Goal: Communication & Community: Participate in discussion

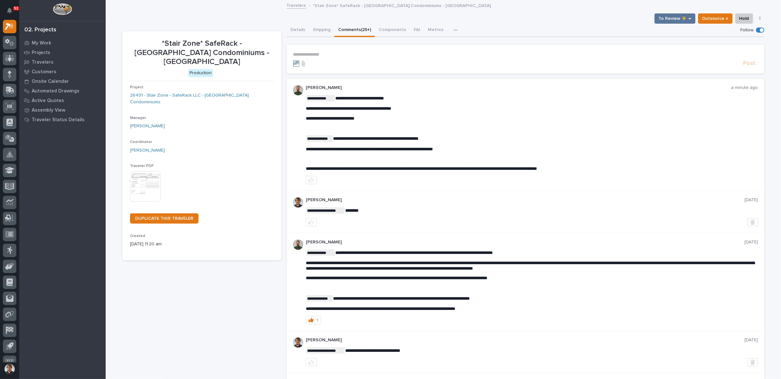
click at [597, 22] on div "To Review 👨‍🏭 → Outsource ↑ Hold Cancel Change Traveler Type Regenerate PDF Gen…" at bounding box center [443, 18] width 642 height 10
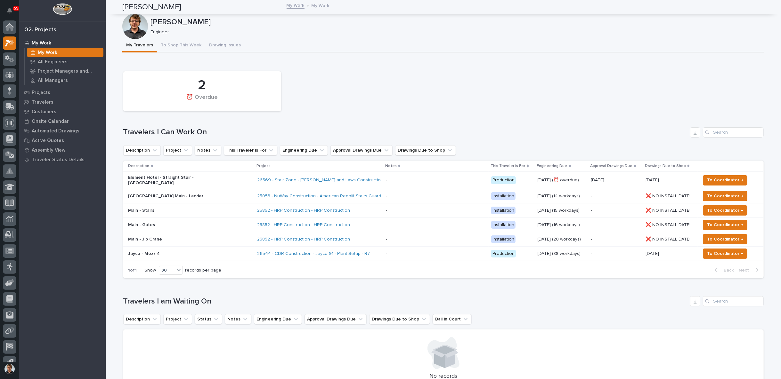
scroll to position [10, 0]
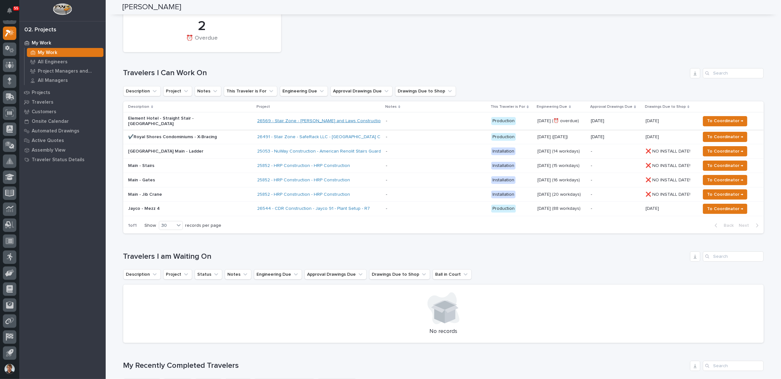
click at [260, 119] on link "26569 - Stair Zone - [PERSON_NAME] and Laws Construction - Straight Stair - [GE…" at bounding box center [359, 120] width 204 height 5
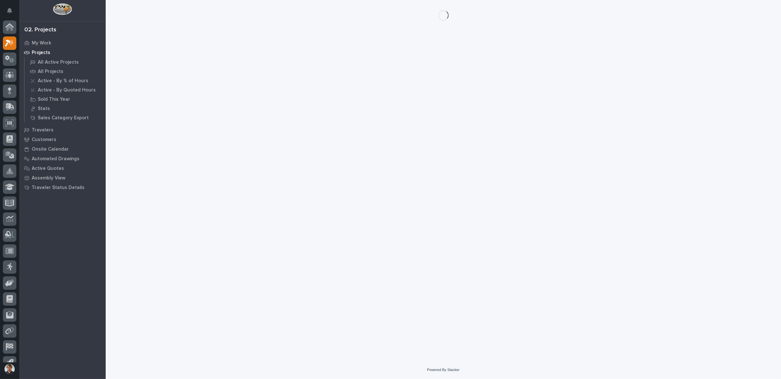
scroll to position [10, 0]
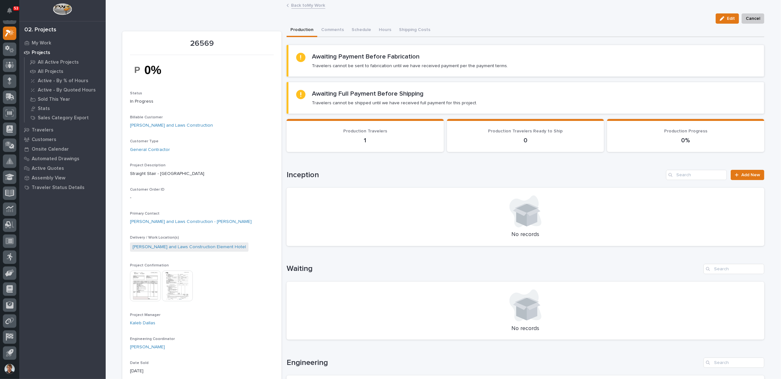
click at [169, 286] on img at bounding box center [177, 286] width 31 height 31
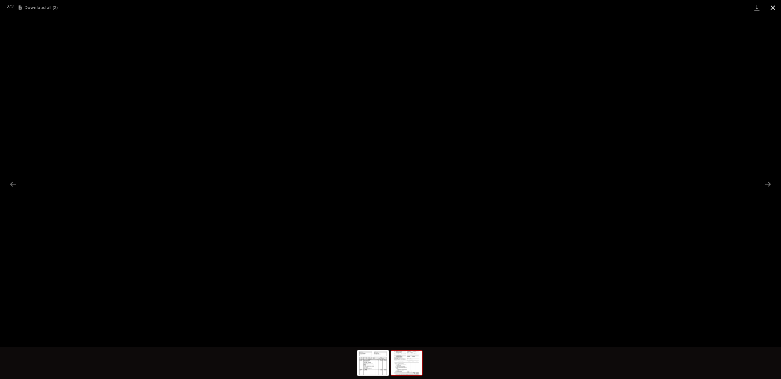
click at [773, 9] on button "Close gallery" at bounding box center [773, 7] width 16 height 15
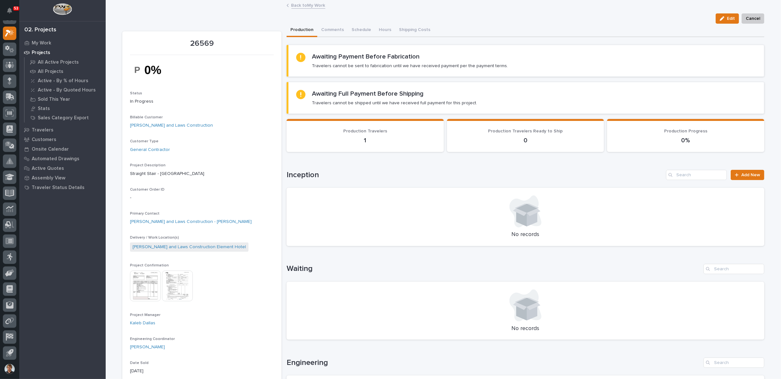
click at [294, 8] on link "Back to My Work" at bounding box center [308, 4] width 34 height 7
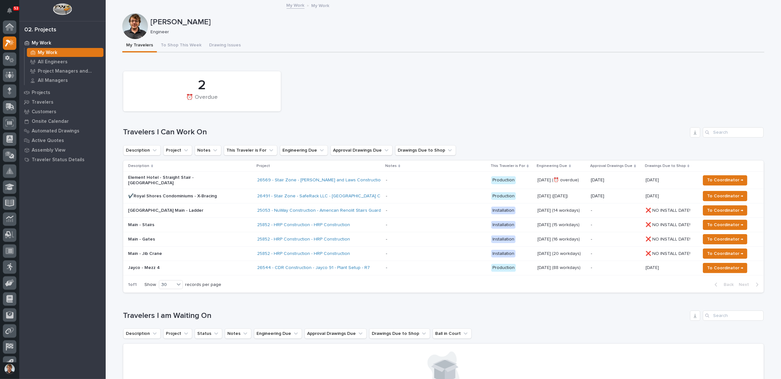
scroll to position [10, 0]
click at [714, 196] on span "To Coordinator →" at bounding box center [725, 196] width 36 height 8
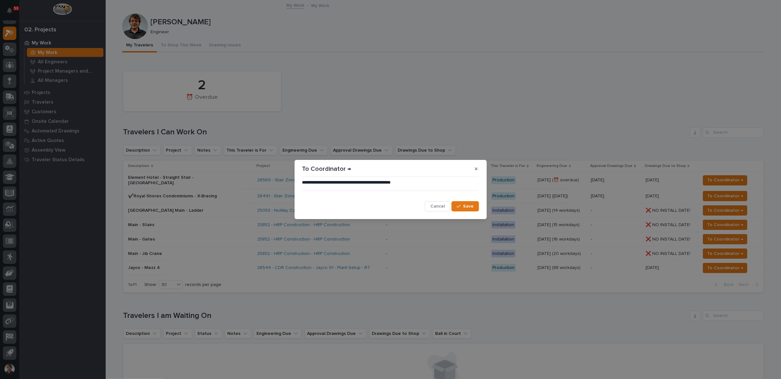
click at [477, 167] on icon "button" at bounding box center [476, 169] width 3 height 4
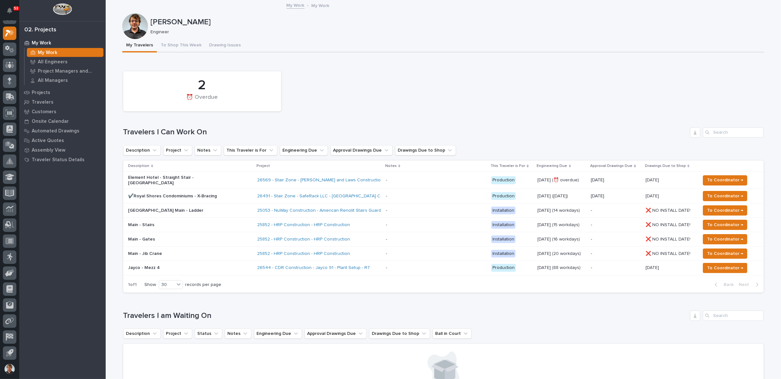
click at [198, 194] on p "✔️Royal Shores Condominiums - X-Bracing" at bounding box center [184, 196] width 112 height 5
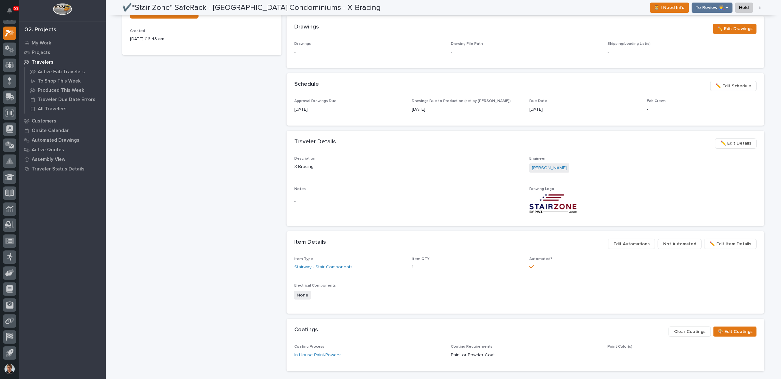
scroll to position [265, 0]
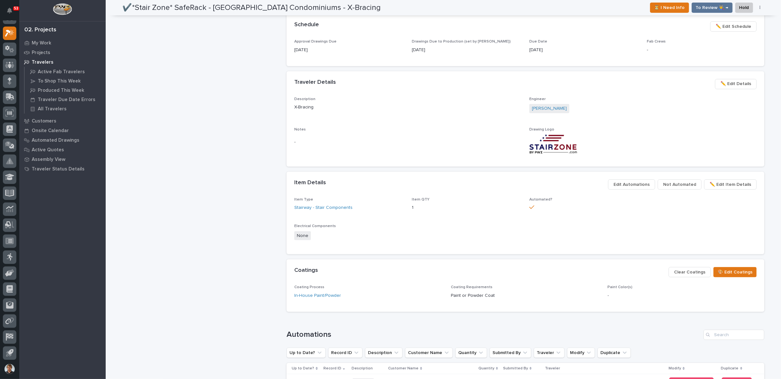
click at [640, 183] on span "Edit Automations" at bounding box center [631, 185] width 36 height 8
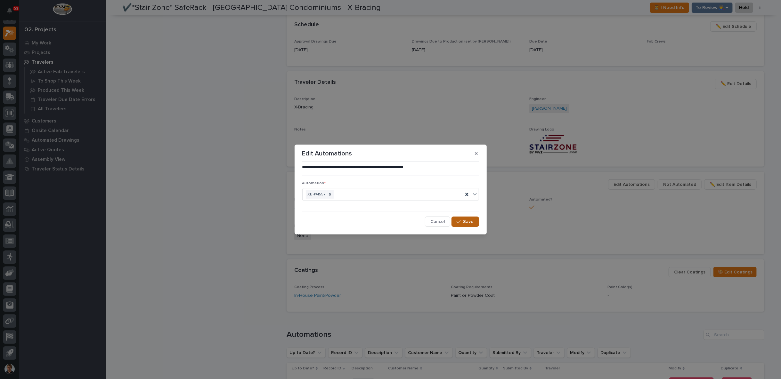
click at [470, 221] on span "Save" at bounding box center [468, 222] width 11 height 6
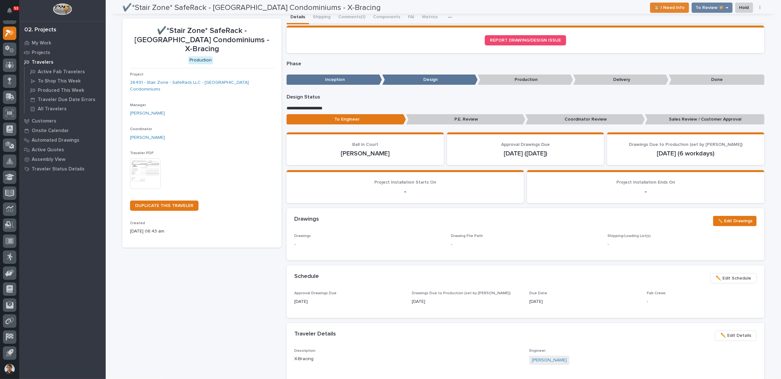
scroll to position [0, 0]
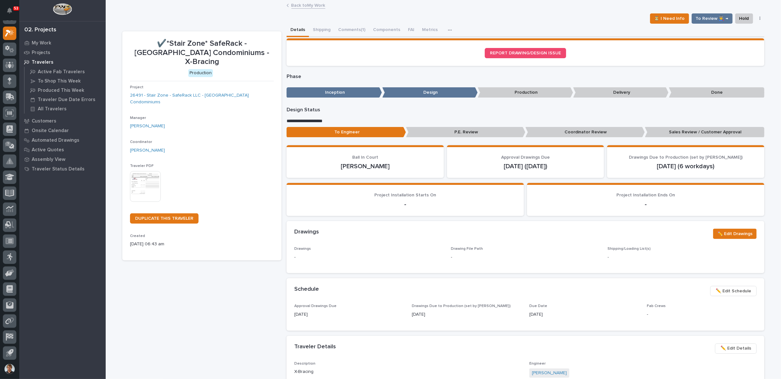
click at [565, 133] on p "Coordinator Review" at bounding box center [584, 132] width 119 height 11
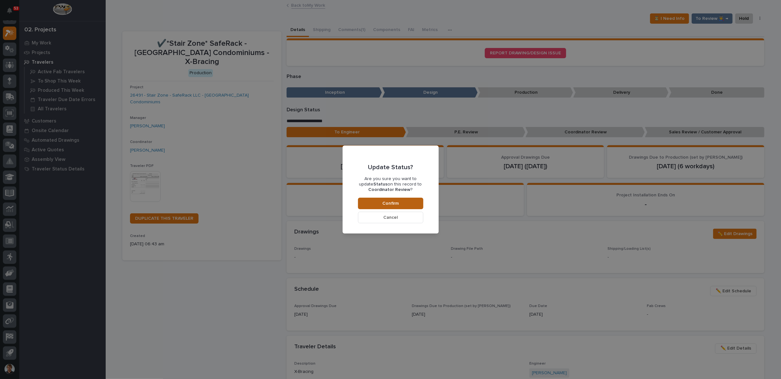
click at [384, 201] on span "Confirm" at bounding box center [390, 204] width 16 height 6
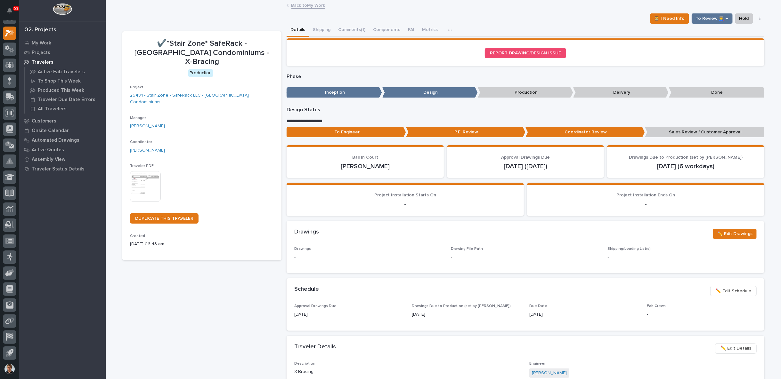
click at [303, 6] on link "Back to My Work" at bounding box center [308, 4] width 34 height 7
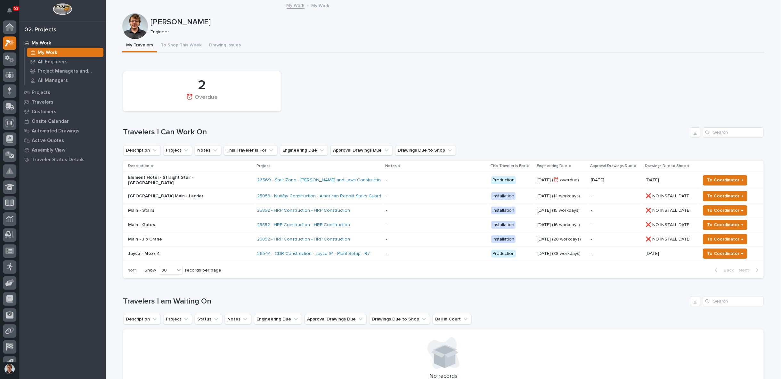
scroll to position [10, 0]
click at [172, 46] on button "To Shop This Week" at bounding box center [181, 45] width 48 height 13
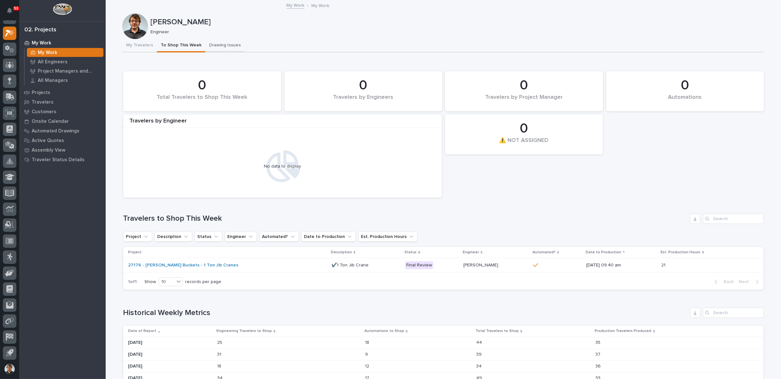
click at [212, 46] on button "Drawing Issues" at bounding box center [224, 45] width 39 height 13
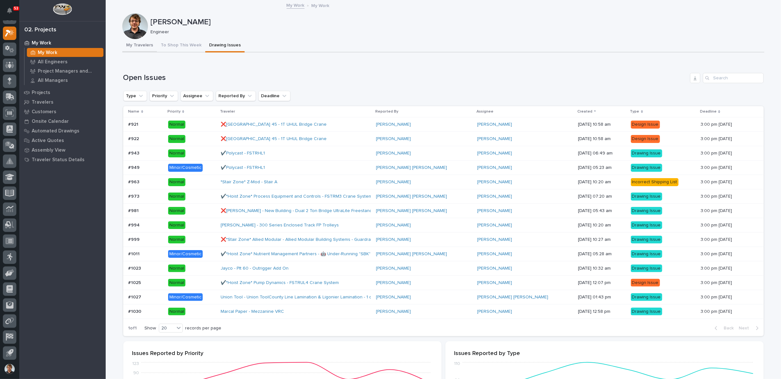
click at [134, 43] on button "My Travelers" at bounding box center [139, 45] width 35 height 13
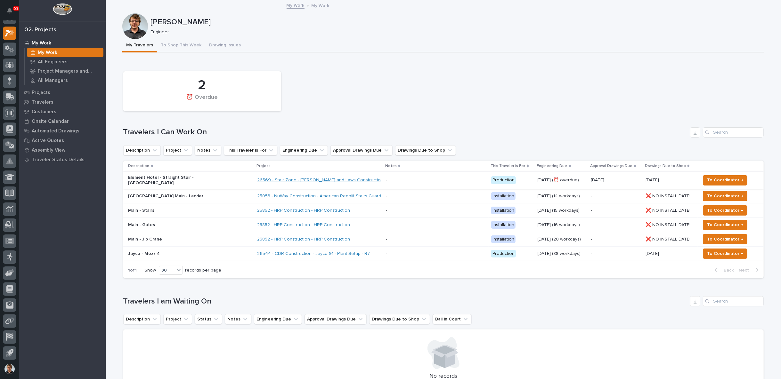
click at [286, 178] on link "26569 - Stair Zone - [PERSON_NAME] and Laws Construction - Straight Stair - [GE…" at bounding box center [359, 180] width 204 height 5
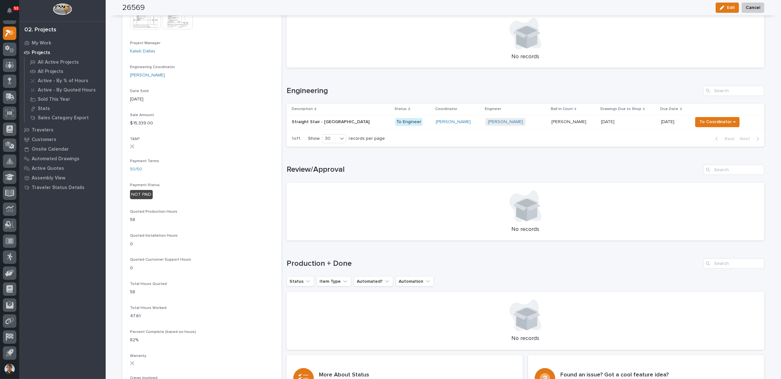
scroll to position [237, 0]
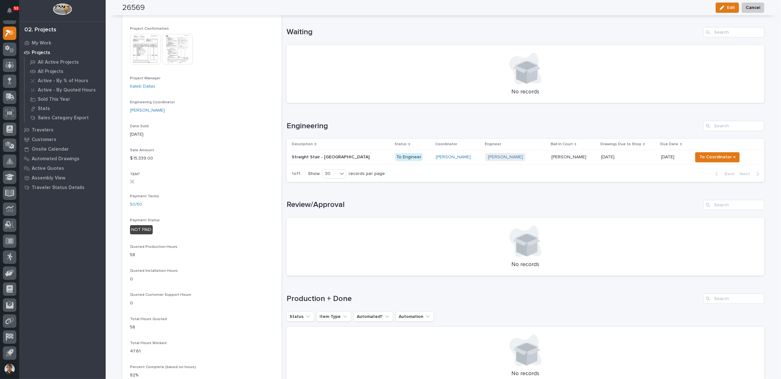
click at [350, 157] on p at bounding box center [341, 157] width 98 height 5
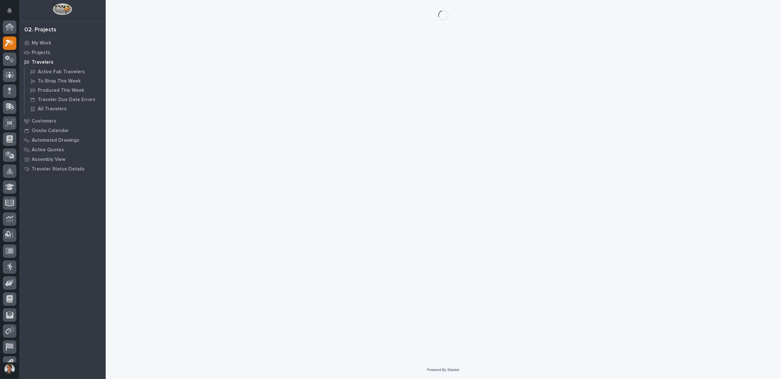
scroll to position [10, 0]
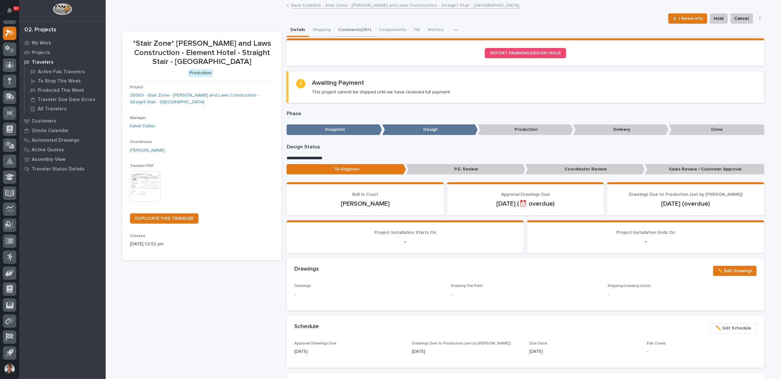
click at [357, 31] on button "Comments (25+)" at bounding box center [354, 30] width 41 height 13
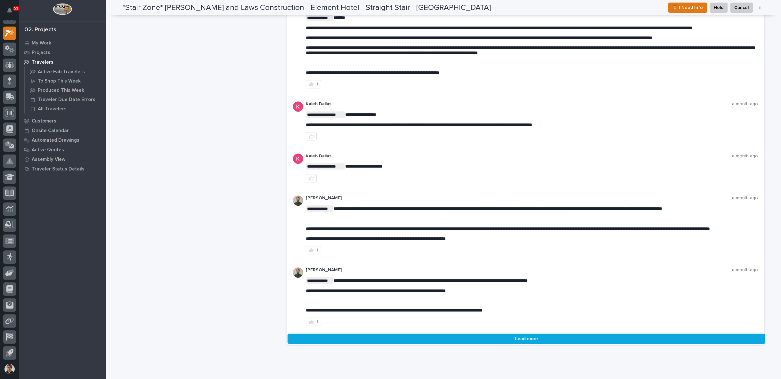
scroll to position [1382, 0]
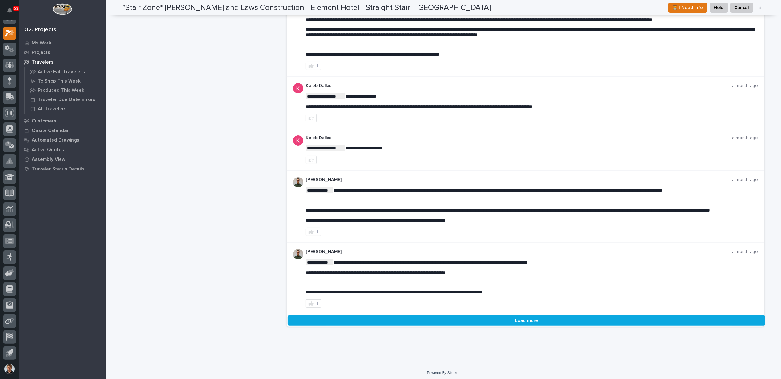
click at [505, 317] on button "Load more" at bounding box center [526, 321] width 478 height 10
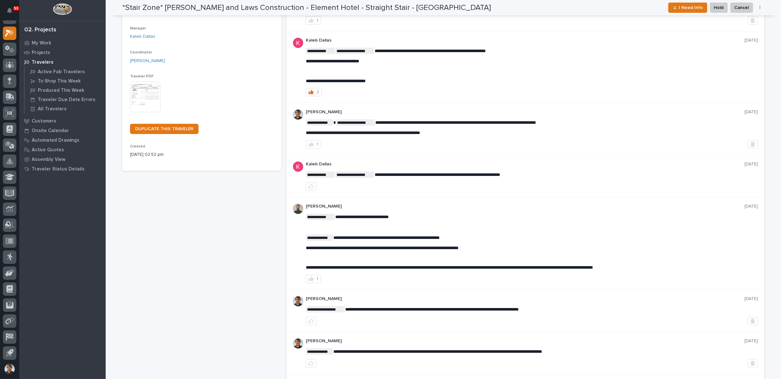
scroll to position [0, 0]
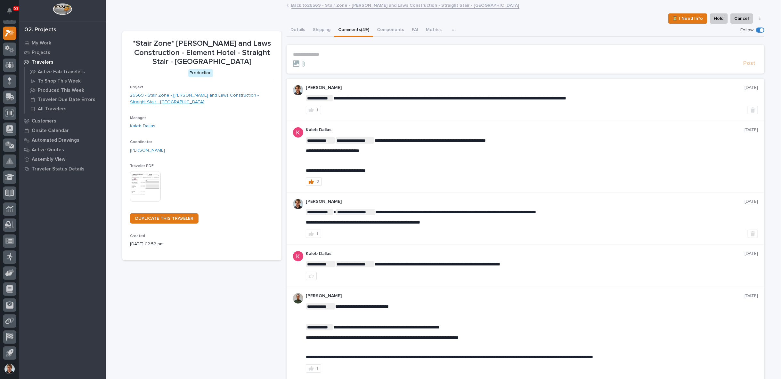
click at [190, 95] on link "26569 - Stair Zone - [PERSON_NAME] and Laws Construction - Straight Stair - [GE…" at bounding box center [202, 98] width 144 height 13
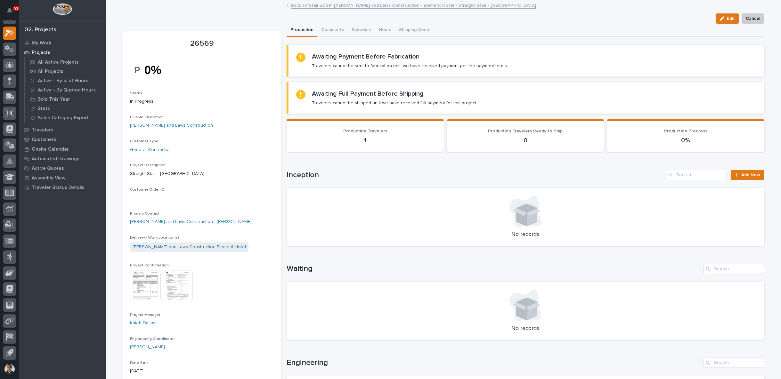
click at [295, 1] on link "Back to *Stair Zone* [PERSON_NAME] and Laws Construction - Element Hotel - Stra…" at bounding box center [413, 4] width 245 height 7
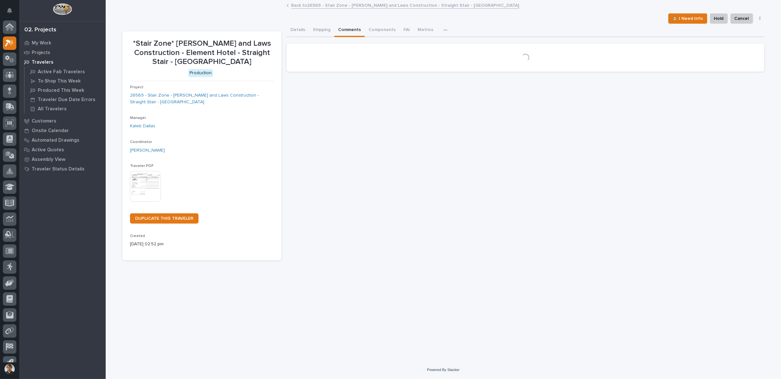
scroll to position [10, 0]
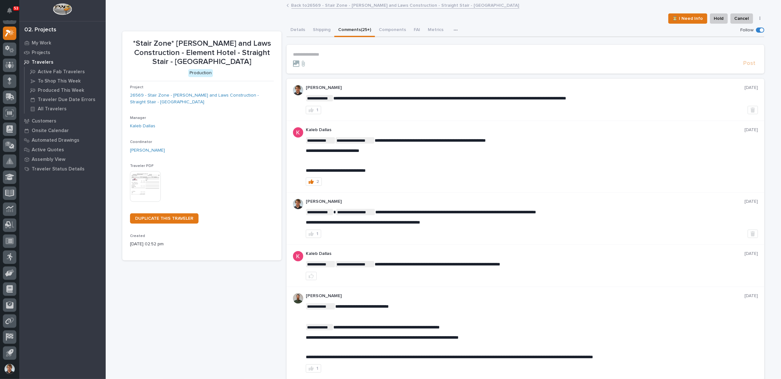
click at [296, 5] on link "Back to 26569 - Stair Zone - [PERSON_NAME] and Laws Construction - Straight Sta…" at bounding box center [405, 4] width 228 height 7
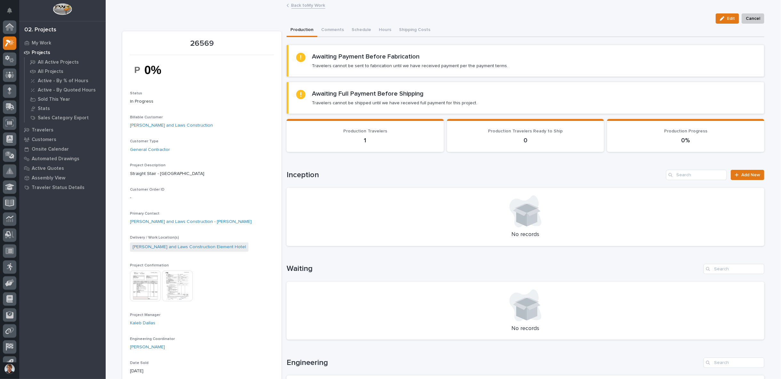
scroll to position [10, 0]
click at [296, 7] on link "Back to My Work" at bounding box center [308, 4] width 34 height 7
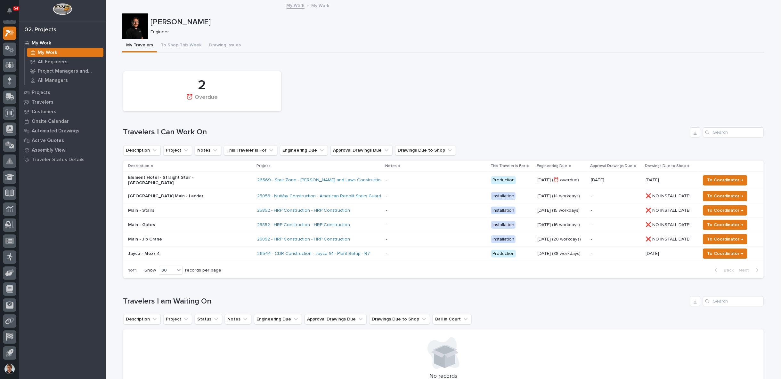
click at [133, 22] on div at bounding box center [135, 26] width 26 height 26
click at [150, 30] on p "Engineer" at bounding box center [454, 31] width 609 height 5
click at [38, 40] on p "My Work" at bounding box center [42, 43] width 20 height 6
click at [9, 66] on icon at bounding box center [10, 65] width 4 height 6
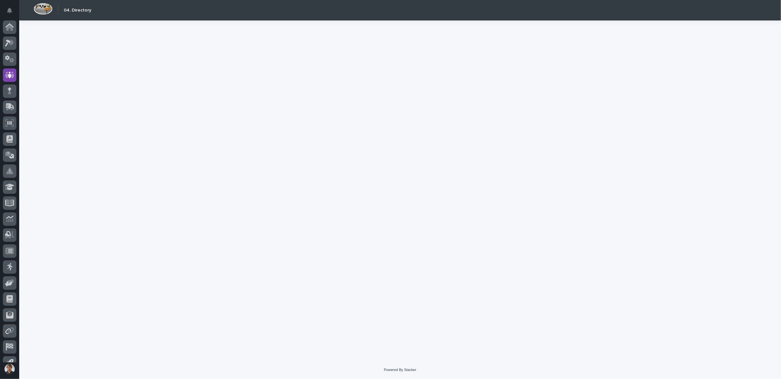
scroll to position [10, 0]
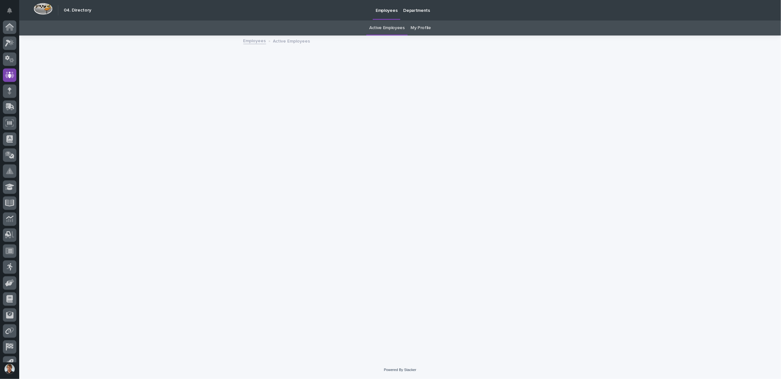
scroll to position [10, 0]
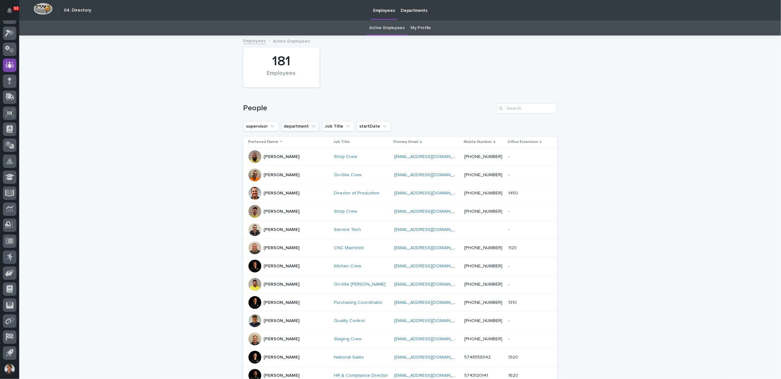
click at [311, 126] on icon "department" at bounding box center [313, 126] width 4 height 2
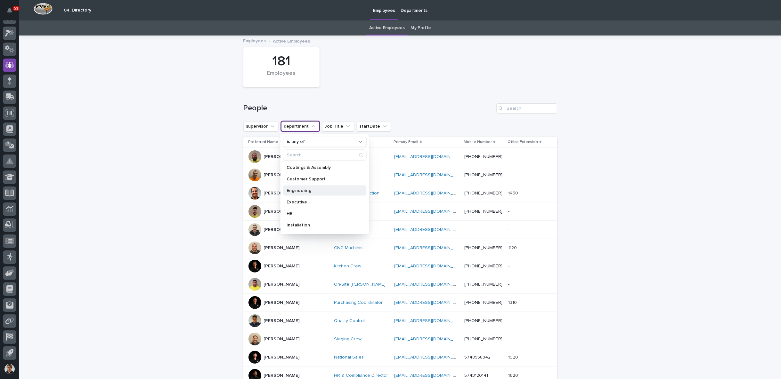
click at [288, 192] on p "Engineering" at bounding box center [321, 190] width 69 height 4
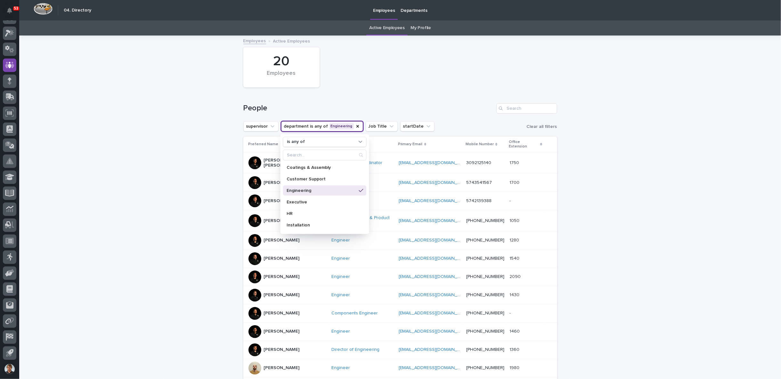
click at [274, 293] on p "[PERSON_NAME]" at bounding box center [282, 295] width 36 height 5
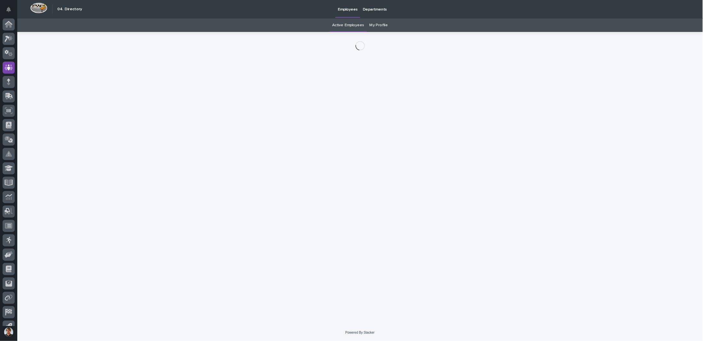
scroll to position [10, 0]
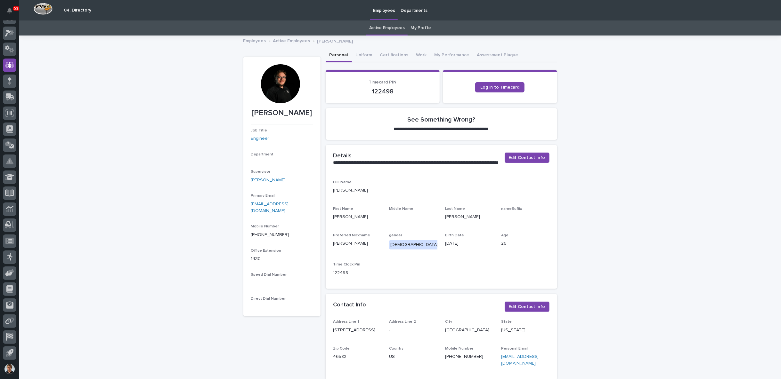
click at [277, 90] on div at bounding box center [280, 83] width 39 height 39
click at [276, 78] on div at bounding box center [280, 83] width 39 height 39
click at [281, 84] on div at bounding box center [280, 83] width 39 height 39
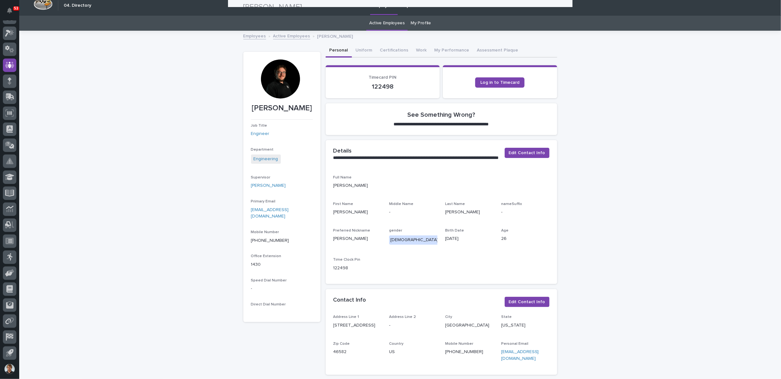
scroll to position [0, 0]
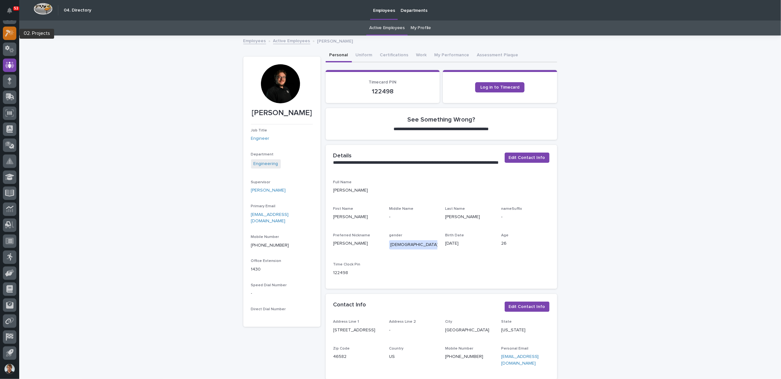
click at [12, 33] on icon at bounding box center [11, 32] width 5 height 6
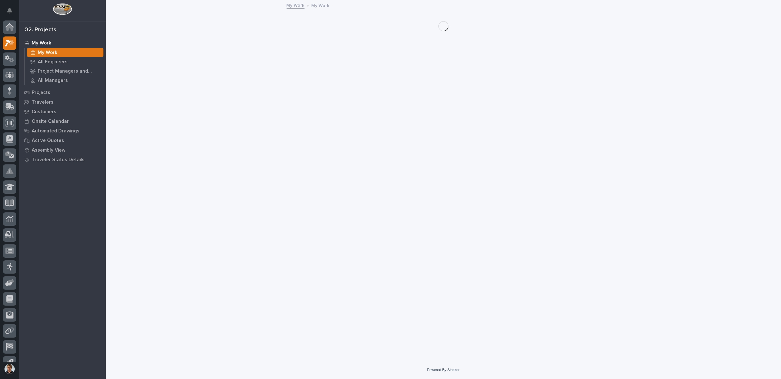
scroll to position [10, 0]
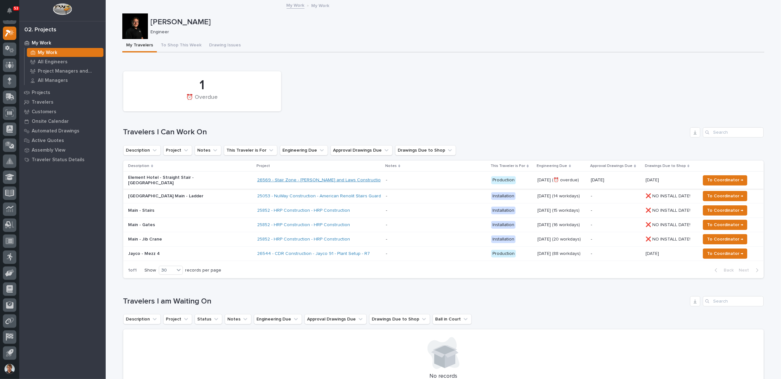
click at [295, 181] on link "26569 - Stair Zone - [PERSON_NAME] and Laws Construction - Straight Stair - [GE…" at bounding box center [359, 180] width 204 height 5
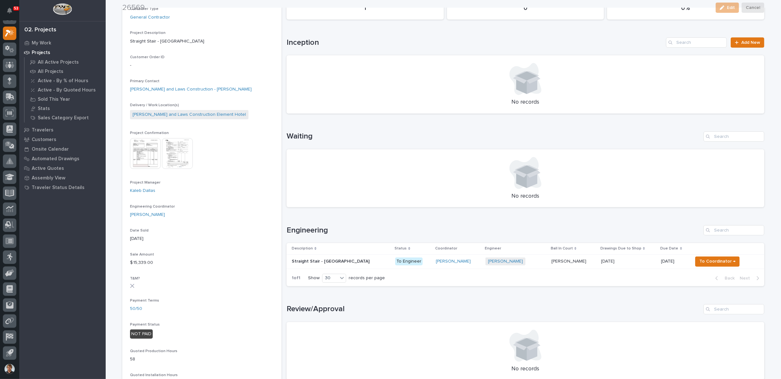
scroll to position [178, 0]
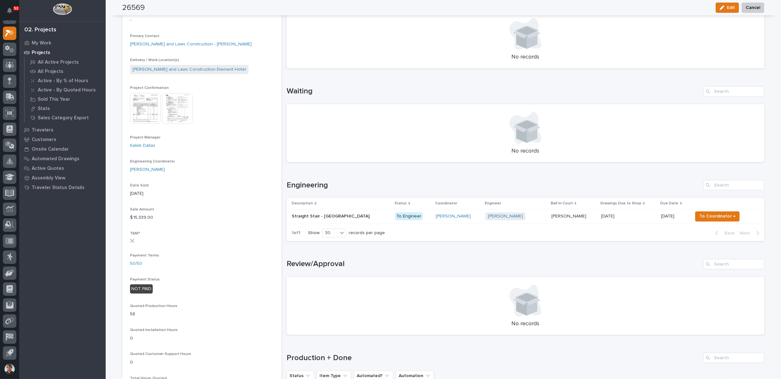
click at [346, 214] on p at bounding box center [341, 216] width 98 height 5
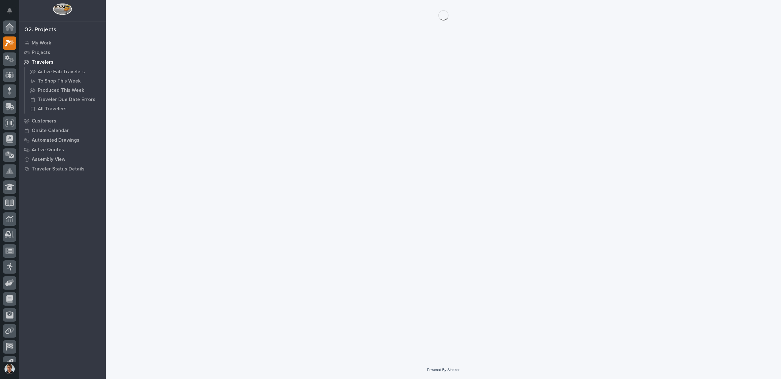
scroll to position [10, 0]
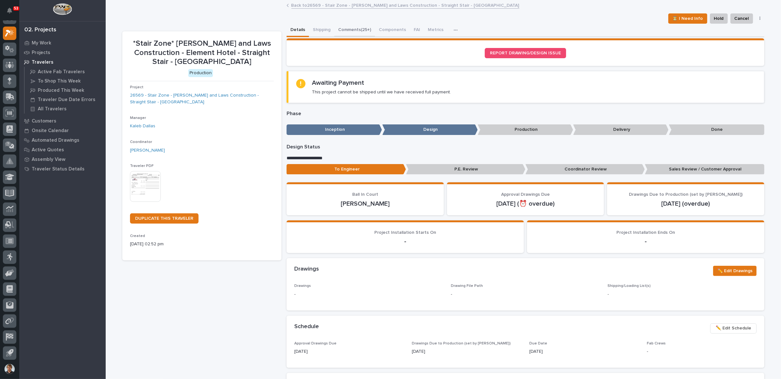
click at [346, 32] on button "Comments (25+)" at bounding box center [354, 30] width 41 height 13
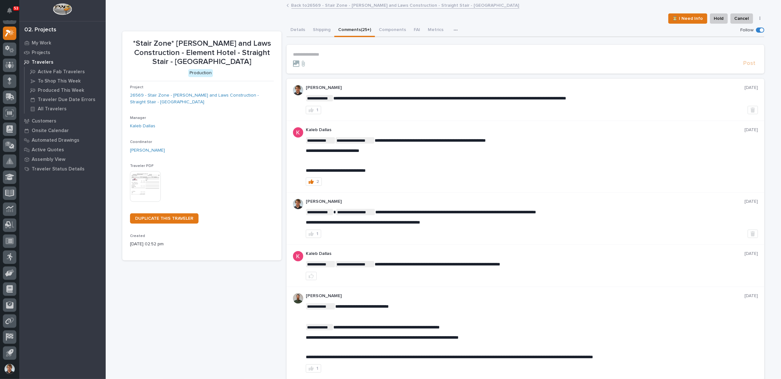
click at [322, 55] on p "**********" at bounding box center [525, 54] width 465 height 5
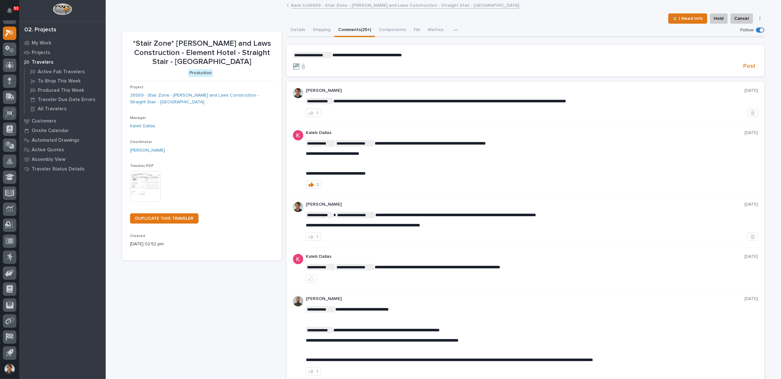
click at [399, 56] on span "**********" at bounding box center [366, 55] width 69 height 4
click at [427, 55] on p "**********" at bounding box center [525, 55] width 465 height 6
click at [749, 67] on span "Post" at bounding box center [749, 66] width 12 height 7
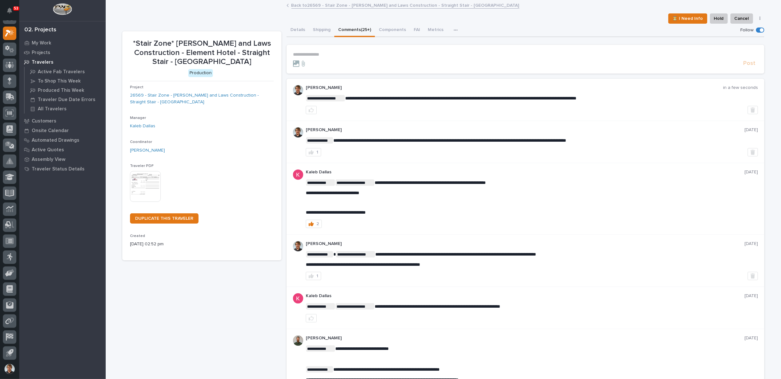
click at [297, 3] on link "Back to 26569 - Stair Zone - [PERSON_NAME] and Laws Construction - Straight Sta…" at bounding box center [405, 4] width 228 height 7
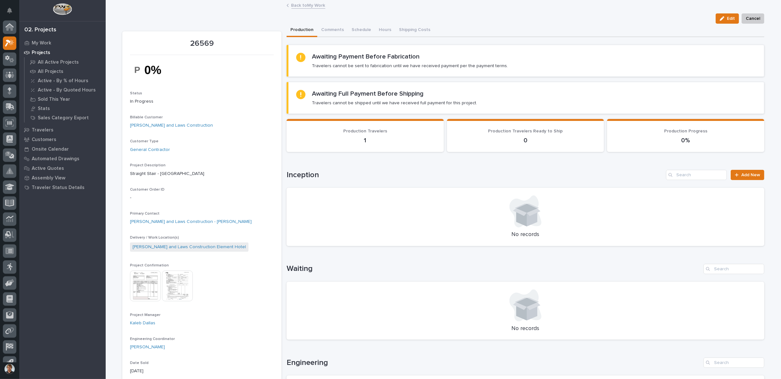
scroll to position [10, 0]
click at [309, 7] on link "Back to My Work" at bounding box center [308, 4] width 34 height 7
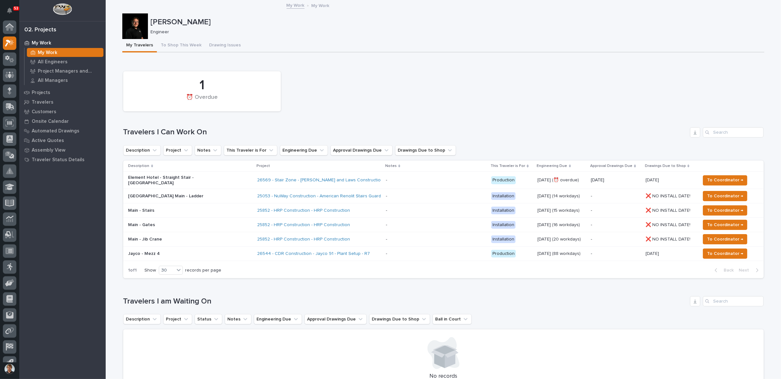
scroll to position [10, 0]
click at [721, 177] on span "To Coordinator →" at bounding box center [725, 180] width 36 height 8
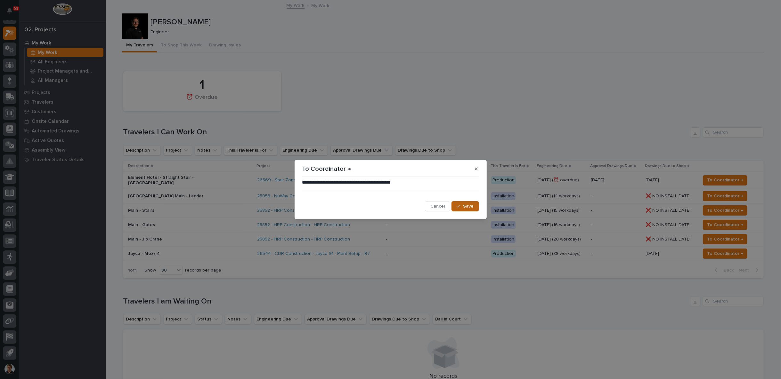
click at [464, 208] on span "Save" at bounding box center [468, 207] width 11 height 6
